Goal: Find specific page/section: Find specific page/section

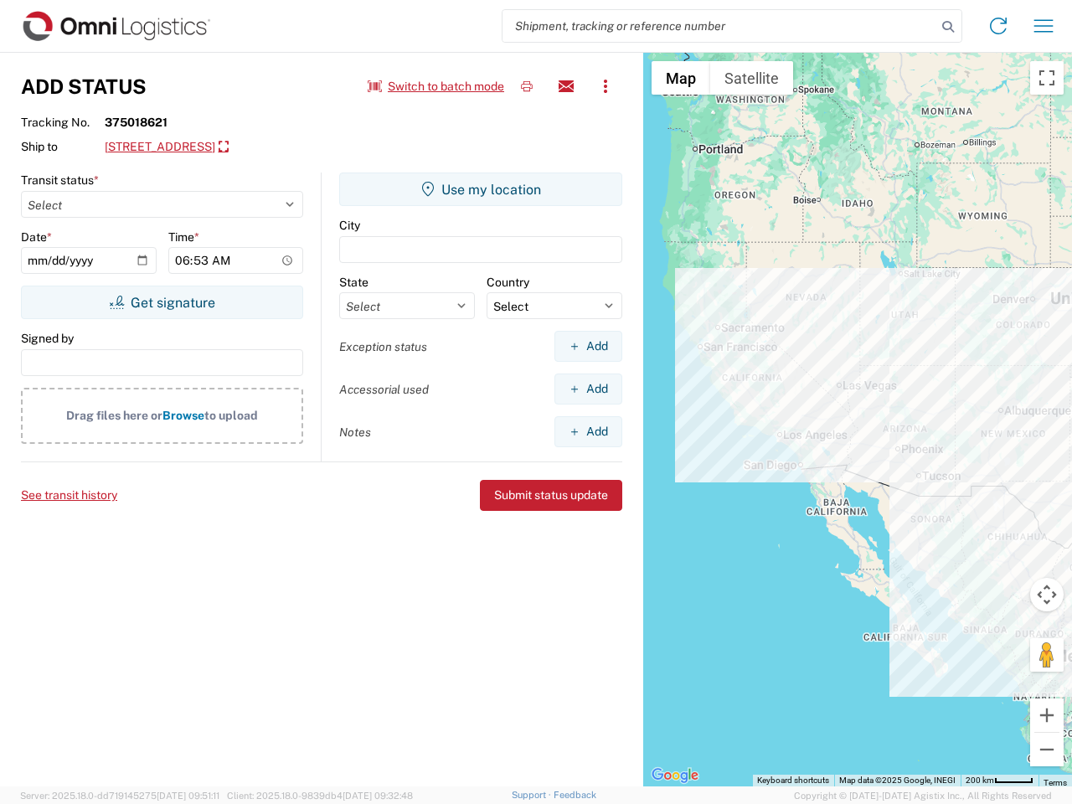
click at [719, 26] on input "search" at bounding box center [720, 26] width 434 height 32
click at [948, 27] on icon at bounding box center [947, 26] width 23 height 23
click at [998, 26] on icon at bounding box center [998, 26] width 27 height 27
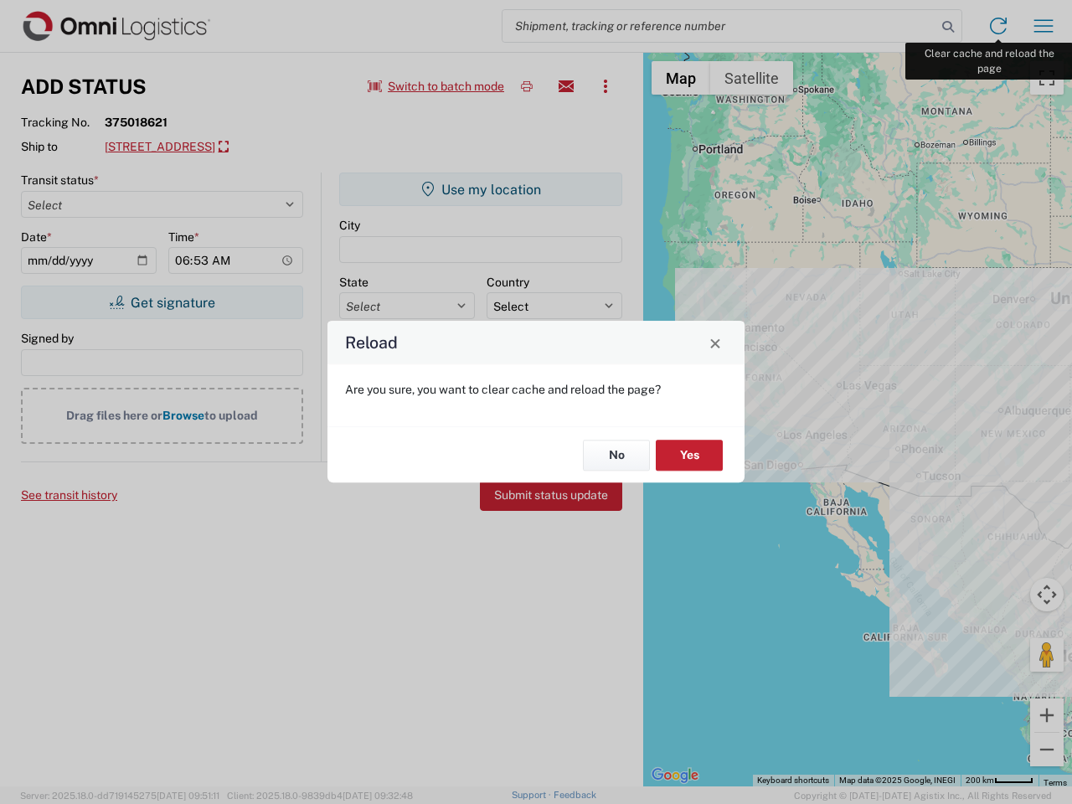
click at [1044, 26] on div "Reload Are you sure, you want to clear cache and reload the page? No Yes" at bounding box center [536, 402] width 1072 height 804
click at [436, 86] on div "Reload Are you sure, you want to clear cache and reload the page? No Yes" at bounding box center [536, 402] width 1072 height 804
click at [527, 86] on div "Reload Are you sure, you want to clear cache and reload the page? No Yes" at bounding box center [536, 402] width 1072 height 804
click at [566, 86] on div "Reload Are you sure, you want to clear cache and reload the page? No Yes" at bounding box center [536, 402] width 1072 height 804
click at [606, 86] on div "Reload Are you sure, you want to clear cache and reload the page? No Yes" at bounding box center [536, 402] width 1072 height 804
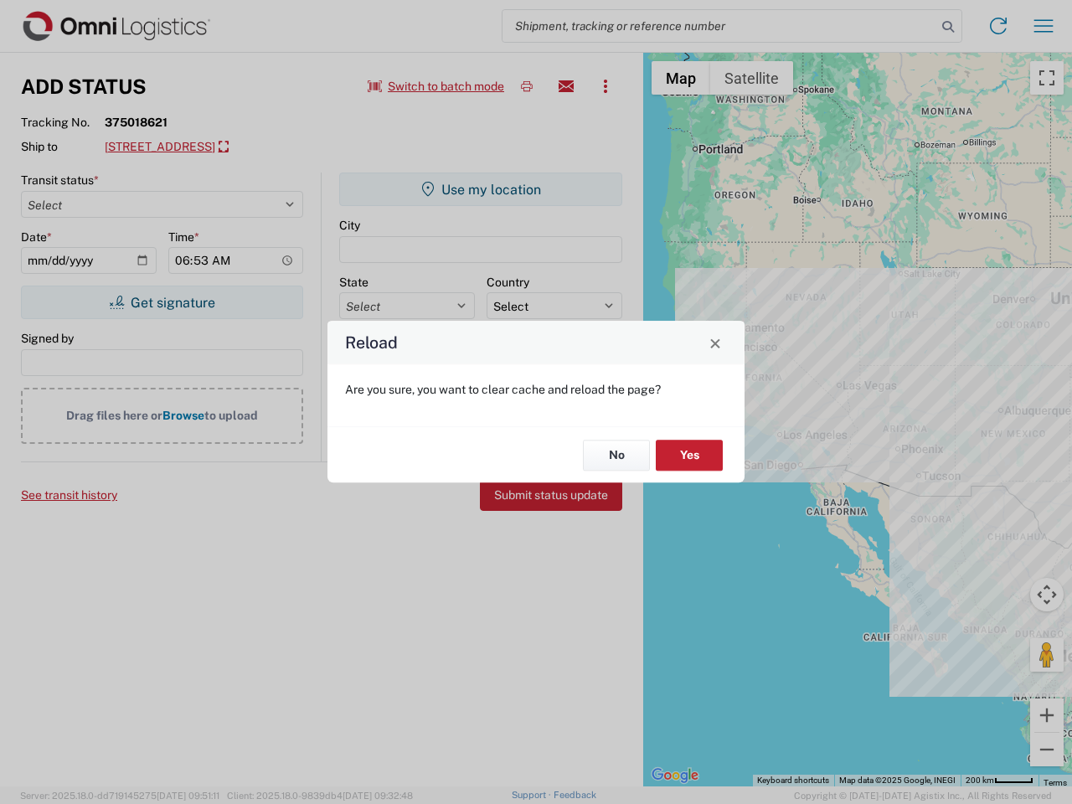
click at [224, 147] on div "Reload Are you sure, you want to clear cache and reload the page? No Yes" at bounding box center [536, 402] width 1072 height 804
click at [162, 302] on div "Reload Are you sure, you want to clear cache and reload the page? No Yes" at bounding box center [536, 402] width 1072 height 804
